Goal: Use online tool/utility: Use online tool/utility

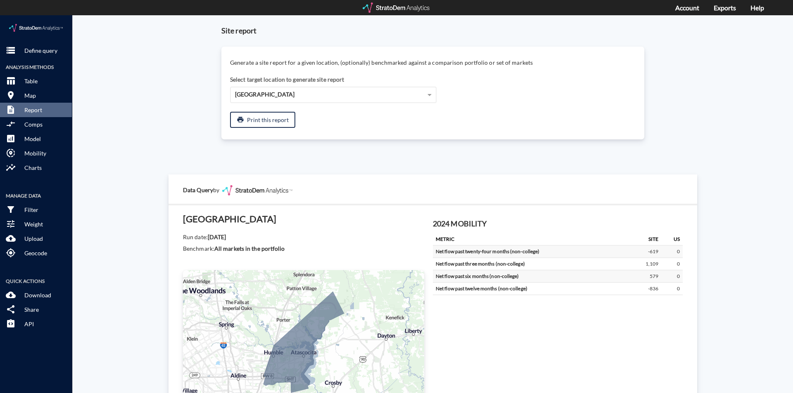
scroll to position [1379, 0]
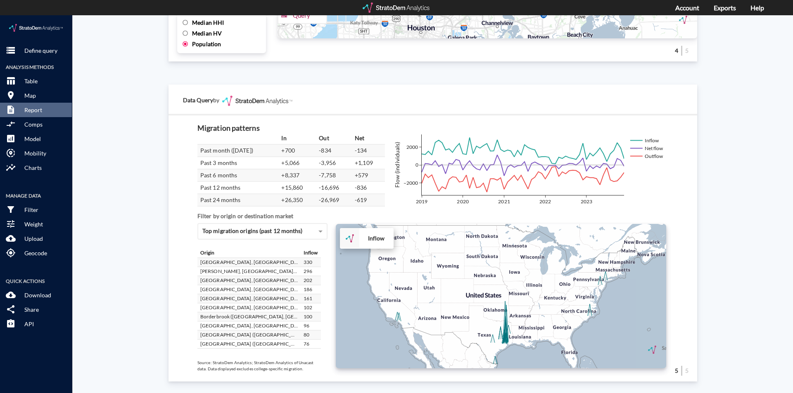
click div "Site report Generate a site report for a given location, (optionally) benchmark…"
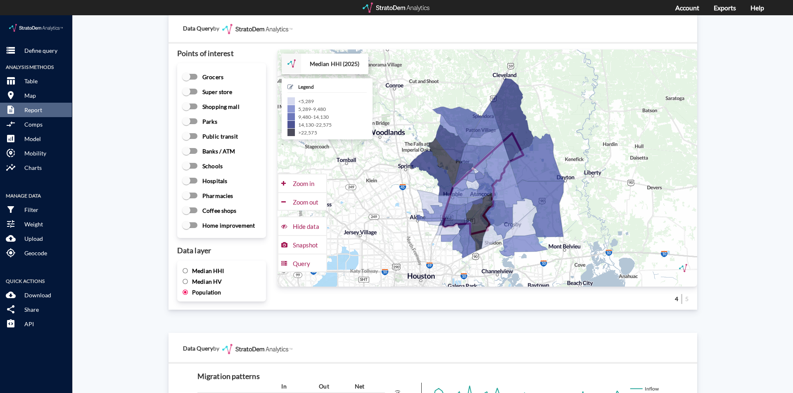
scroll to position [1090, 0]
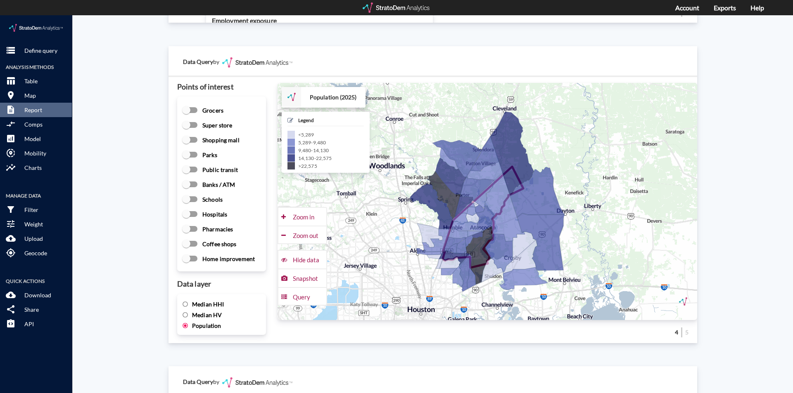
click span "Median HHI"
click input "Median HHI"
radio input "true"
radio input "false"
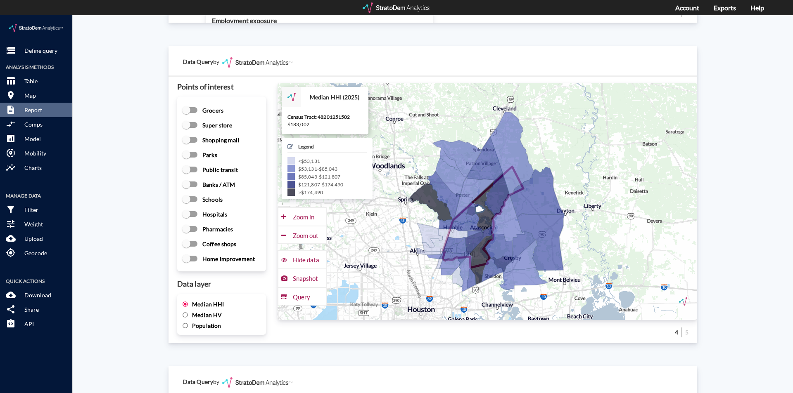
scroll to position [1049, 0]
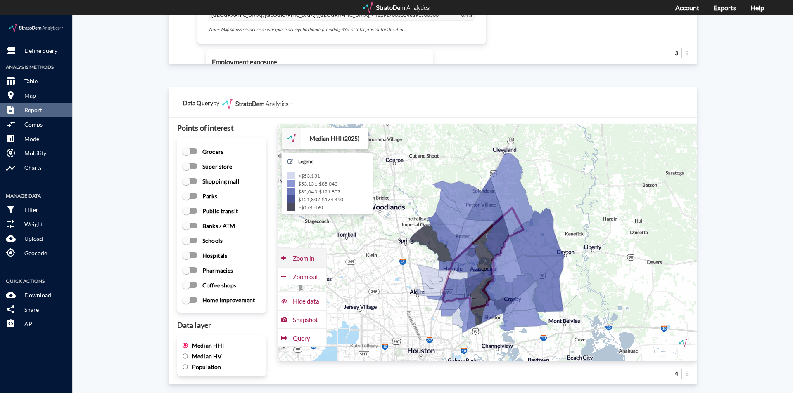
click div "Zoom in"
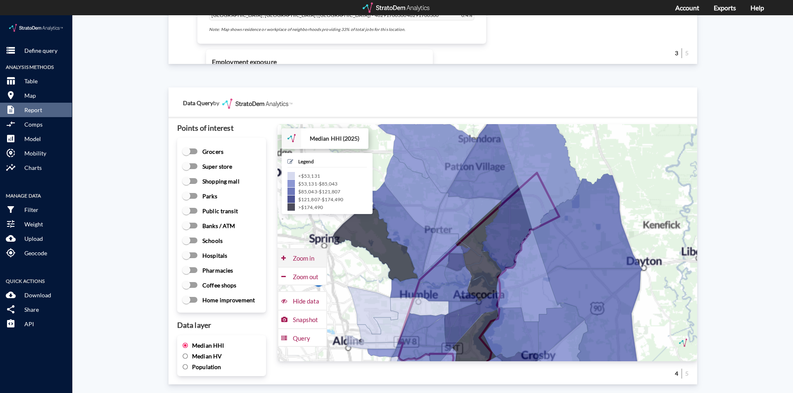
click div "Zoom in"
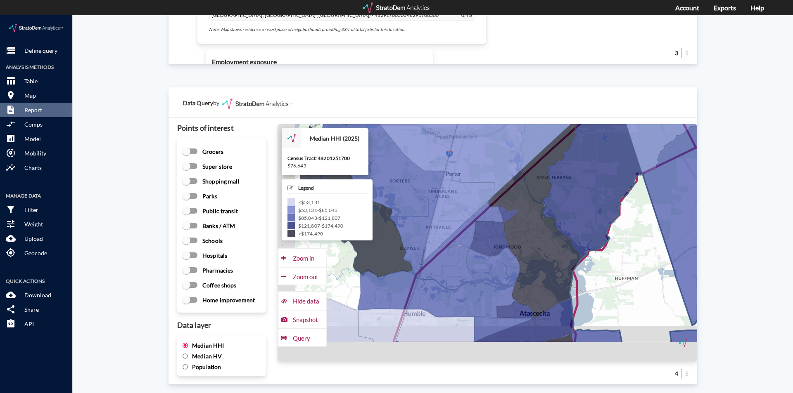
drag, startPoint x: 562, startPoint y: 280, endPoint x: 628, endPoint y: 237, distance: 78.9
click icon
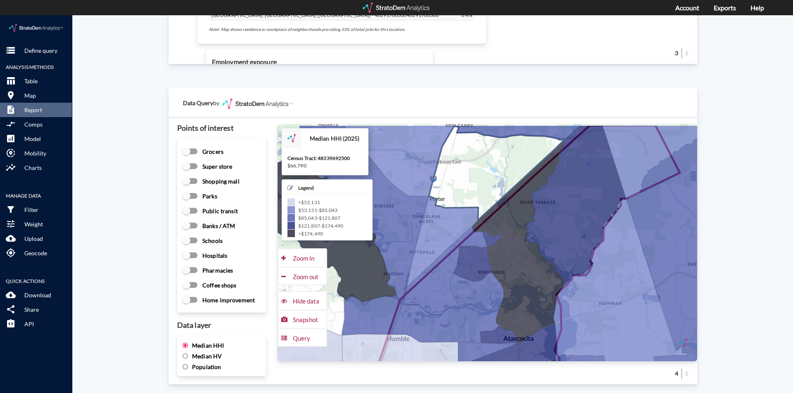
drag, startPoint x: 499, startPoint y: 136, endPoint x: 473, endPoint y: 181, distance: 51.6
click icon
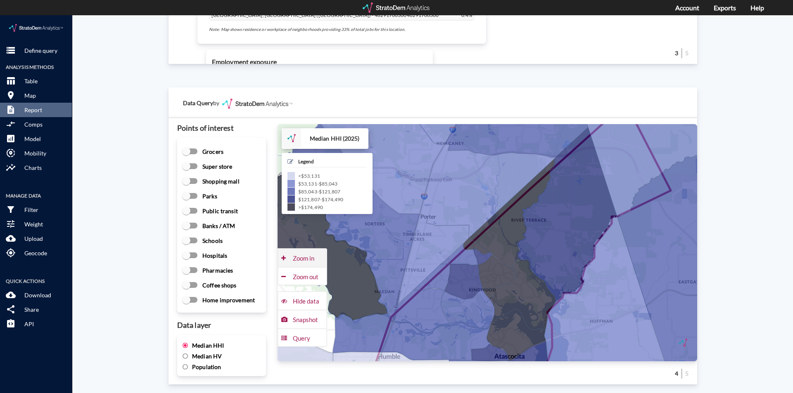
click div "Zoom in"
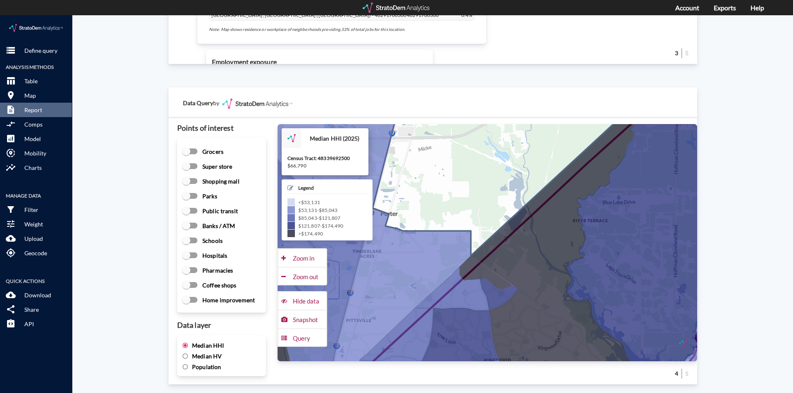
drag, startPoint x: 477, startPoint y: 135, endPoint x: 498, endPoint y: 160, distance: 33.1
click icon
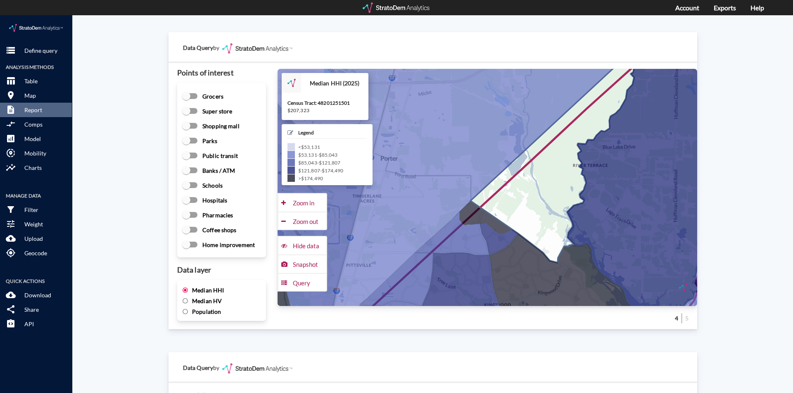
scroll to position [1090, 0]
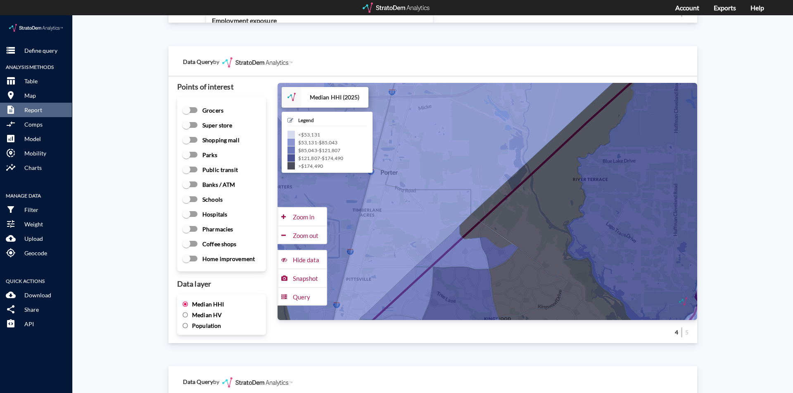
click div "Site report Generate a site report for a given location, (optionally) benchmark…"
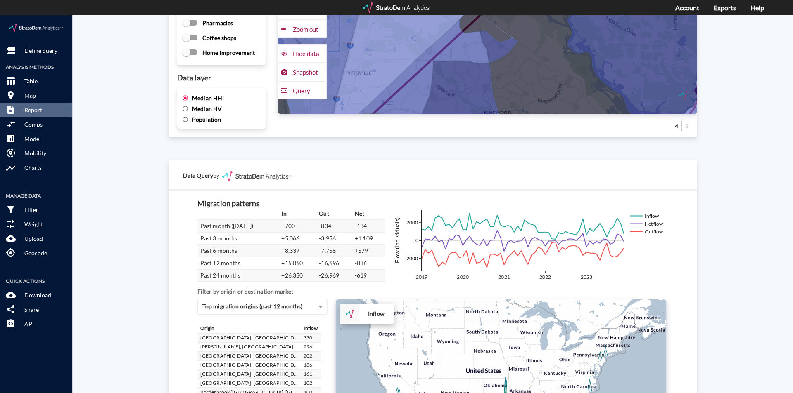
scroll to position [1379, 0]
